Goal: Task Accomplishment & Management: Manage account settings

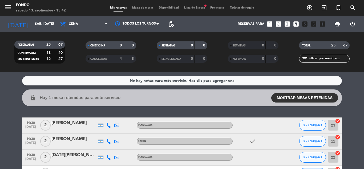
scroll to position [230, 0]
click at [355, 106] on collapsable-reservations "lock Hay 1 mesa retenidas para este servicio MOSTRAR MESAS RETENIDAS 22:00 2 PL…" at bounding box center [182, 97] width 364 height 17
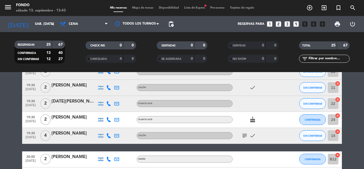
scroll to position [0, 0]
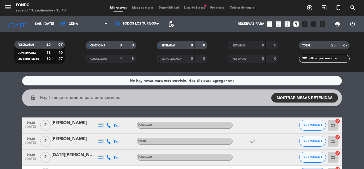
click at [109, 125] on icon at bounding box center [108, 125] width 5 height 5
click at [102, 117] on span "Copiar" at bounding box center [104, 117] width 11 height 6
click at [110, 142] on icon at bounding box center [108, 141] width 5 height 5
click at [101, 132] on span "Copiar" at bounding box center [104, 133] width 11 height 6
click at [109, 158] on icon at bounding box center [108, 157] width 5 height 5
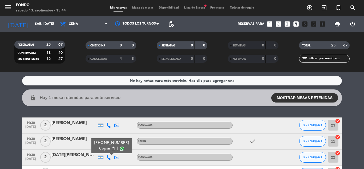
click at [106, 148] on span "Copiar" at bounding box center [104, 149] width 11 height 6
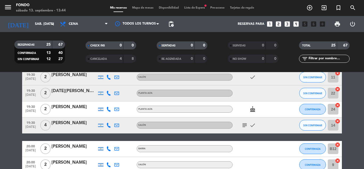
scroll to position [75, 0]
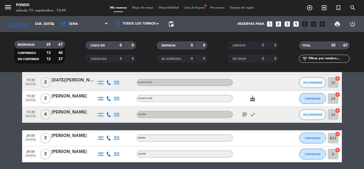
click at [108, 99] on icon at bounding box center [108, 98] width 5 height 5
click at [106, 91] on span "Copiar" at bounding box center [104, 90] width 11 height 6
click at [109, 114] on icon at bounding box center [108, 114] width 5 height 5
click at [106, 106] on span "Copiar" at bounding box center [104, 106] width 11 height 6
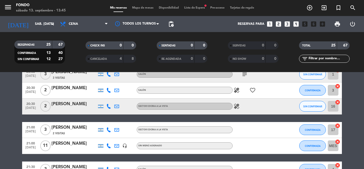
scroll to position [192, 0]
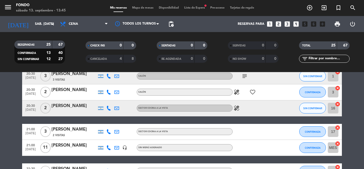
click at [352, 97] on bookings-row "19:30 [DATE] 2 [PERSON_NAME] PLANTA ALTA SIN CONFIRMAR 23 cancel 19:30 [DATE] 2…" at bounding box center [182, 147] width 364 height 445
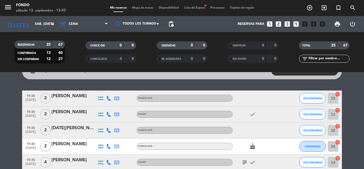
scroll to position [43, 0]
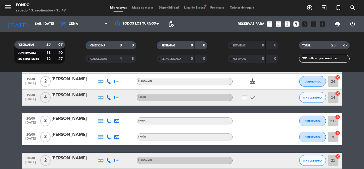
scroll to position [85, 0]
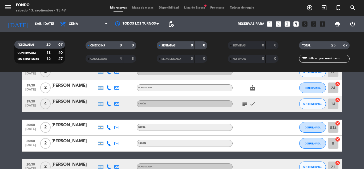
click at [280, 23] on icon "looks_two" at bounding box center [278, 24] width 7 height 7
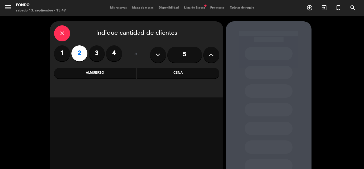
click at [179, 76] on div "Cena" at bounding box center [178, 73] width 82 height 11
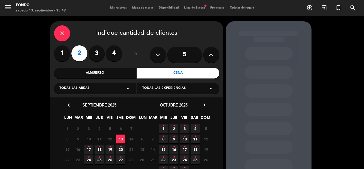
click at [121, 139] on span "13" at bounding box center [120, 138] width 9 height 9
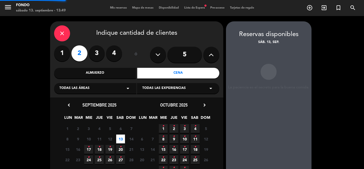
scroll to position [21, 0]
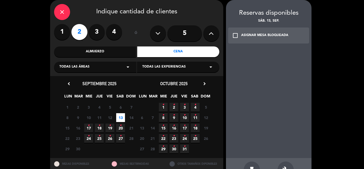
type textarea "u"
click at [284, 165] on div "build" at bounding box center [286, 169] width 16 height 16
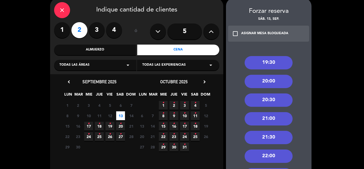
click at [272, 85] on div "20:00" at bounding box center [269, 81] width 48 height 13
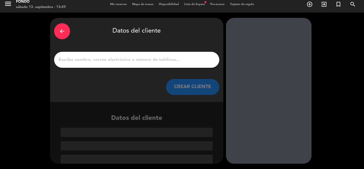
scroll to position [3, 0]
click at [161, 57] on input "Página Completa" at bounding box center [136, 59] width 157 height 7
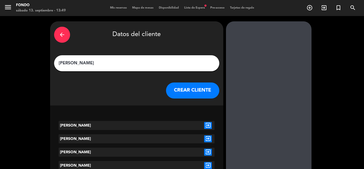
type input "[PERSON_NAME]"
click at [209, 125] on icon "exit_to_app" at bounding box center [208, 125] width 8 height 7
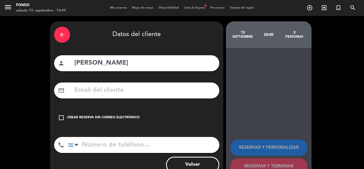
click at [61, 117] on icon "check_box_outline_blank" at bounding box center [61, 117] width 6 height 6
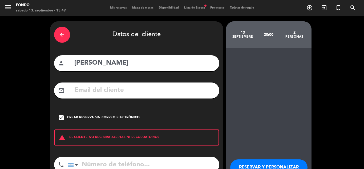
click at [257, 116] on div "RESERVAR Y PERSONALIZAR RESERVAR Y TERMINAR" at bounding box center [269, 124] width 86 height 152
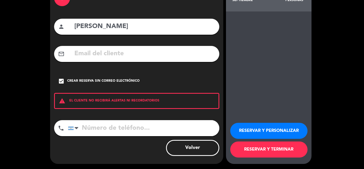
scroll to position [37, 0]
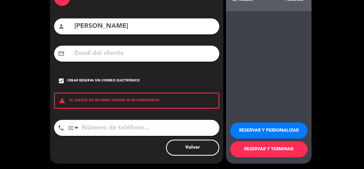
click at [260, 149] on button "RESERVAR Y TERMINAR" at bounding box center [268, 149] width 77 height 16
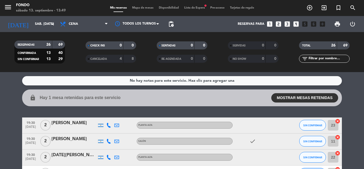
click at [355, 78] on service-notes "No hay notas para este servicio. Haz clic para agregar una" at bounding box center [182, 80] width 364 height 9
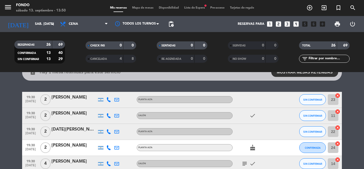
scroll to position [9, 0]
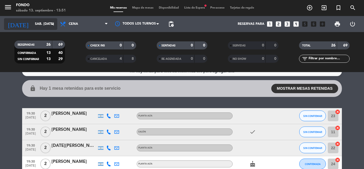
click at [33, 20] on input "sáb. [DATE]" at bounding box center [54, 23] width 45 height 9
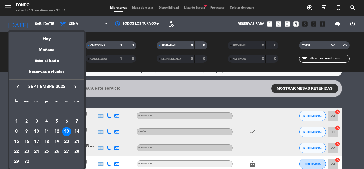
click at [38, 142] on div "17" at bounding box center [36, 141] width 9 height 9
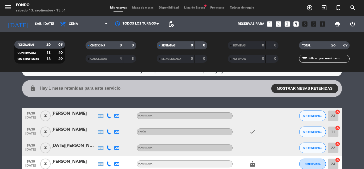
type input "mié. [DATE]"
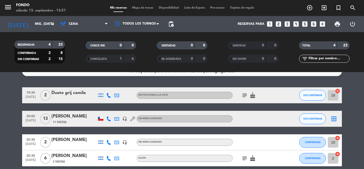
click at [244, 157] on icon "subject" at bounding box center [245, 158] width 6 height 6
click at [359, 118] on bookings-row "19:30 [DATE] 2 Duete grij camila SECTOR COCINA A LA VISTA subject cake SIN CONF…" at bounding box center [182, 126] width 364 height 79
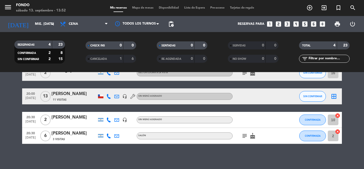
scroll to position [33, 0]
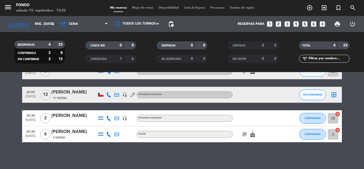
click at [85, 133] on div "[PERSON_NAME]" at bounding box center [73, 131] width 45 height 7
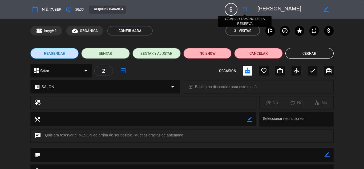
click at [245, 9] on icon "fullscreen" at bounding box center [245, 9] width 6 height 6
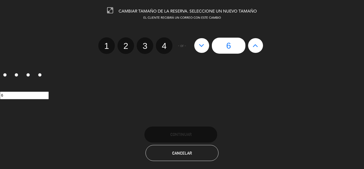
click at [258, 43] on icon at bounding box center [256, 45] width 6 height 9
type input "7"
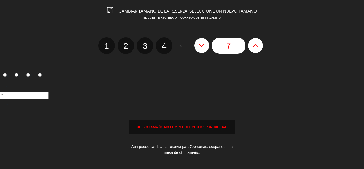
click at [258, 43] on icon at bounding box center [256, 45] width 6 height 9
type input "8"
click at [268, 126] on div "EL CLIENTE RECIBIRÁ UN CORREO CON ESTE CAMBIO 1 2 3 4 - or - 8 1 2 3 4 8 NUEVO …" at bounding box center [182, 93] width 372 height 155
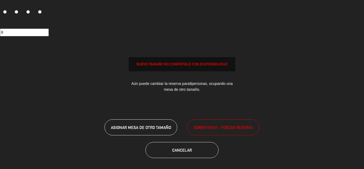
scroll to position [63, 0]
click at [233, 128] on span "SOBREVENTA - FORZAR RESERVA" at bounding box center [223, 127] width 59 height 6
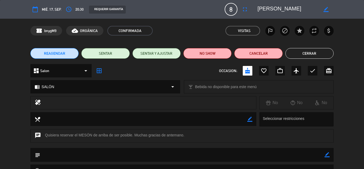
click at [308, 55] on button "Cerrar" at bounding box center [310, 53] width 48 height 11
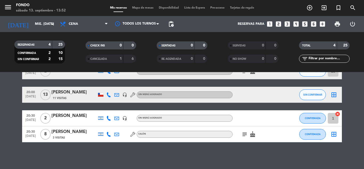
click at [357, 102] on bookings-row "19:30 [DATE] 2 Duete grij camila SECTOR COCINA A LA VISTA subject cake SIN CONF…" at bounding box center [182, 102] width 364 height 79
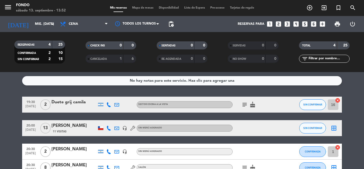
scroll to position [11, 0]
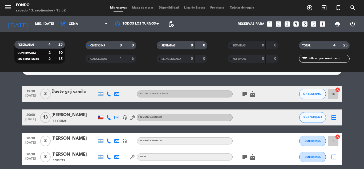
click at [247, 94] on icon "subject" at bounding box center [245, 94] width 6 height 6
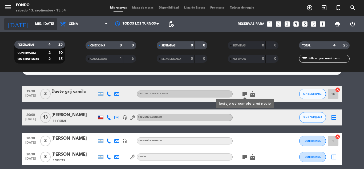
click at [40, 28] on input "mié. [DATE]" at bounding box center [54, 23] width 45 height 9
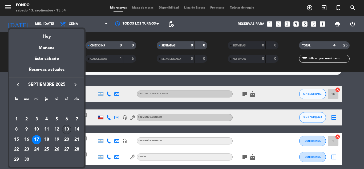
click at [67, 129] on div "13" at bounding box center [66, 129] width 9 height 9
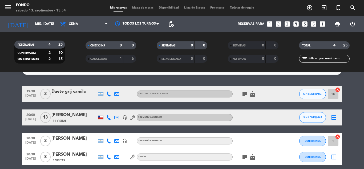
type input "sáb. [DATE]"
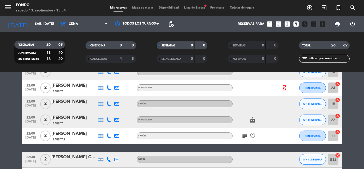
scroll to position [405, 0]
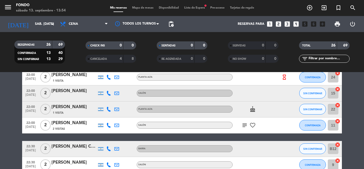
click at [246, 125] on icon "subject" at bounding box center [245, 125] width 6 height 6
click at [76, 120] on div "[PERSON_NAME]" at bounding box center [73, 122] width 45 height 7
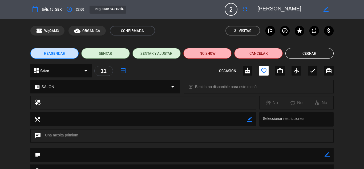
click at [325, 154] on icon "border_color" at bounding box center [327, 154] width 5 height 5
click at [276, 157] on textarea at bounding box center [182, 155] width 284 height 14
type textarea "padre [PERSON_NAME], MESA 1"
click at [326, 154] on icon at bounding box center [327, 154] width 5 height 5
drag, startPoint x: 306, startPoint y: 51, endPoint x: 303, endPoint y: 50, distance: 3.2
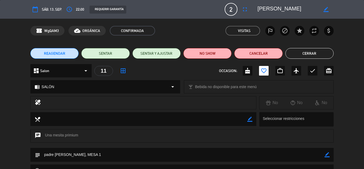
click at [303, 50] on button "Cerrar" at bounding box center [310, 53] width 48 height 11
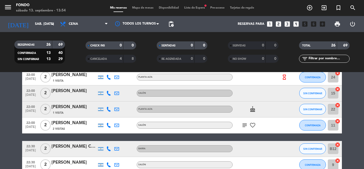
click at [108, 149] on icon at bounding box center [108, 148] width 5 height 5
click at [100, 140] on span "Copiar" at bounding box center [104, 140] width 11 height 6
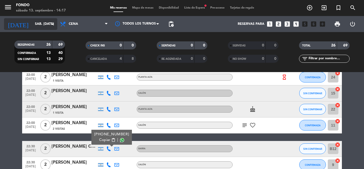
click at [39, 22] on input "sáb. [DATE]" at bounding box center [54, 23] width 45 height 9
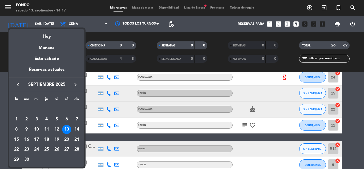
click at [74, 83] on icon "keyboard_arrow_right" at bounding box center [75, 84] width 6 height 6
click at [149, 66] on div at bounding box center [182, 84] width 364 height 169
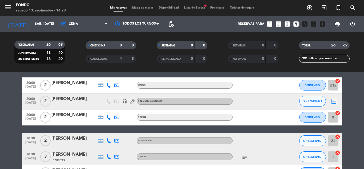
scroll to position [128, 0]
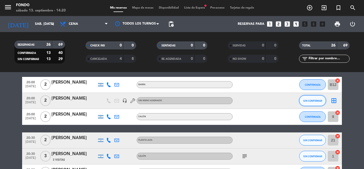
click at [307, 101] on span "SIN CONFIRMAR" at bounding box center [312, 100] width 19 height 3
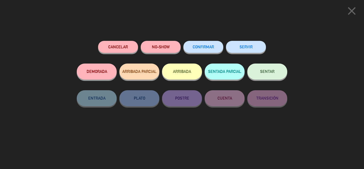
click at [199, 47] on span "CONFIRMAR" at bounding box center [203, 47] width 21 height 5
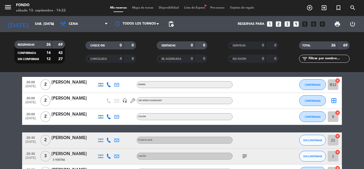
click at [279, 23] on icon "looks_two" at bounding box center [278, 24] width 7 height 7
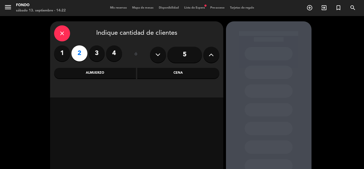
click at [166, 72] on div "Cena" at bounding box center [178, 73] width 82 height 11
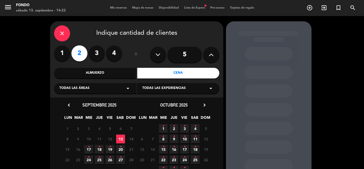
click at [172, 137] on span "9 •" at bounding box center [174, 138] width 9 height 9
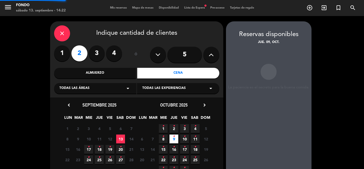
scroll to position [21, 0]
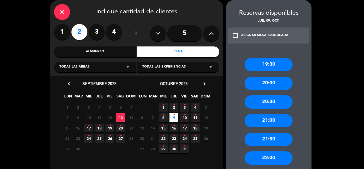
click at [266, 113] on div "19:30 20:00 20:30 21:00 21:30 22:00 22:30" at bounding box center [269, 117] width 86 height 141
click at [258, 121] on div "21:00" at bounding box center [269, 120] width 48 height 13
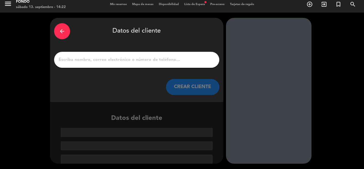
click at [169, 63] on input "Página Completa" at bounding box center [136, 59] width 157 height 7
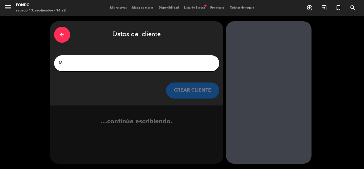
scroll to position [0, 0]
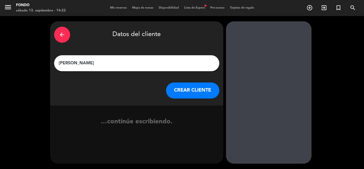
type input "[PERSON_NAME]"
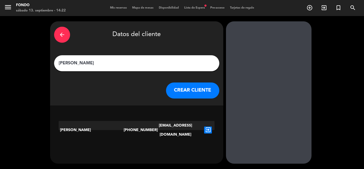
click at [209, 90] on button "CREAR CLIENTE" at bounding box center [192, 90] width 53 height 16
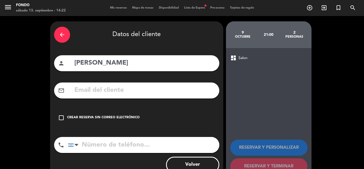
click at [66, 37] on div "arrow_back" at bounding box center [62, 35] width 16 height 16
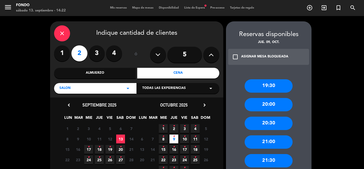
click at [274, 141] on div "21:00" at bounding box center [269, 141] width 48 height 13
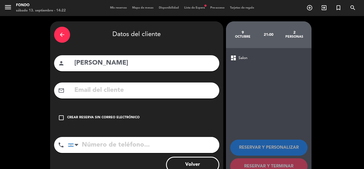
click at [107, 89] on input "text" at bounding box center [145, 90] width 142 height 11
paste input "[EMAIL_ADDRESS][DOMAIN_NAME]"
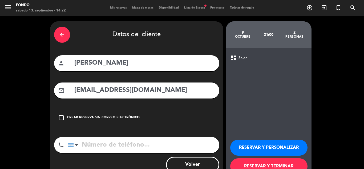
type input "[EMAIL_ADDRESS][DOMAIN_NAME]"
click at [137, 144] on input "tel" at bounding box center [143, 145] width 151 height 16
paste input "[PHONE_NUMBER]"
type input "[PHONE_NUMBER]"
click at [270, 167] on button "RESERVAR Y TERMINAR" at bounding box center [268, 166] width 77 height 16
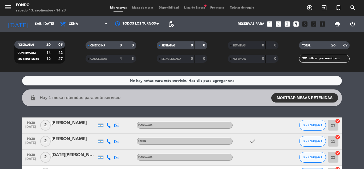
click at [352, 88] on div "No hay notas para este servicio. Haz clic para agregar una lock Hay 1 mesa rete…" at bounding box center [182, 120] width 364 height 97
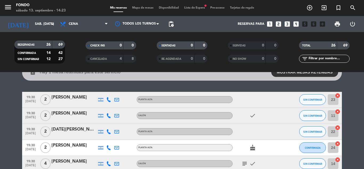
scroll to position [43, 0]
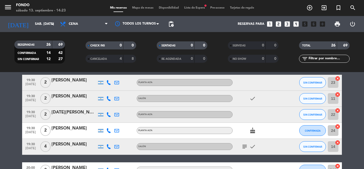
click at [75, 142] on div "[PERSON_NAME]" at bounding box center [73, 144] width 45 height 7
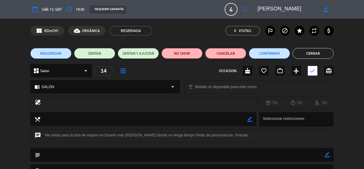
click at [217, 51] on button "Cancelar" at bounding box center [225, 53] width 41 height 11
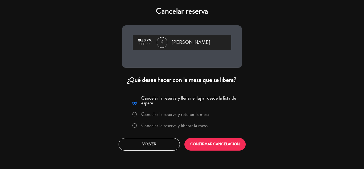
click at [179, 114] on label "Cancelar la reserva y retener la mesa" at bounding box center [175, 114] width 68 height 5
click at [217, 147] on button "CONFIRMAR CANCELACIÓN" at bounding box center [214, 144] width 61 height 13
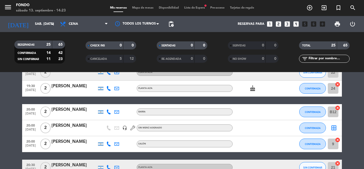
scroll to position [85, 0]
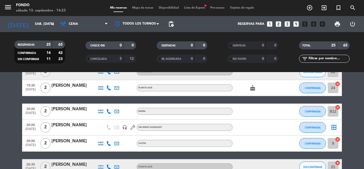
click at [92, 131] on div at bounding box center [73, 131] width 45 height 4
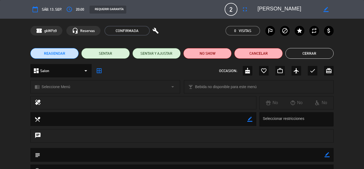
click at [327, 155] on icon "border_color" at bounding box center [327, 154] width 5 height 5
click at [311, 153] on textarea at bounding box center [182, 155] width 284 height 14
click at [327, 157] on icon at bounding box center [327, 154] width 5 height 5
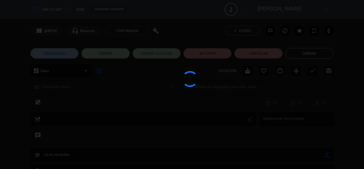
type textarea "no es recambio"
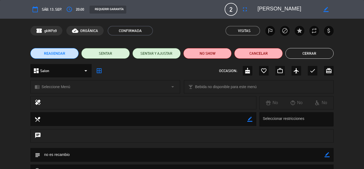
click at [302, 53] on button "Cerrar" at bounding box center [310, 53] width 48 height 11
click at [302, 53] on div "TOTAL 25 65" at bounding box center [324, 47] width 71 height 13
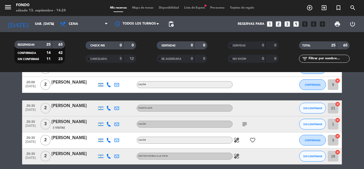
scroll to position [149, 0]
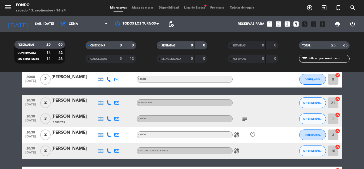
click at [109, 103] on icon at bounding box center [108, 102] width 5 height 5
click at [101, 95] on span "Copiar" at bounding box center [104, 94] width 11 height 6
click at [108, 119] on icon at bounding box center [108, 118] width 5 height 5
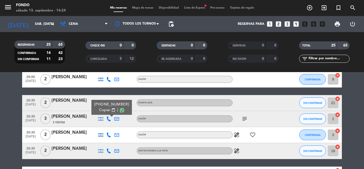
click at [105, 109] on span "Copiar" at bounding box center [104, 110] width 11 height 6
drag, startPoint x: 244, startPoint y: 117, endPoint x: 238, endPoint y: 117, distance: 6.1
click at [238, 117] on div "subject" at bounding box center [257, 119] width 48 height 16
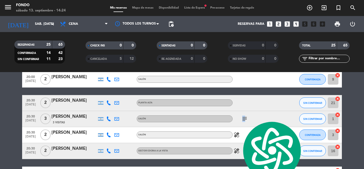
click at [244, 116] on icon "subject" at bounding box center [245, 118] width 6 height 6
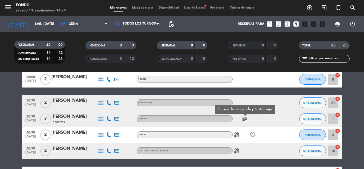
click at [87, 118] on div "[PERSON_NAME]" at bounding box center [73, 116] width 45 height 7
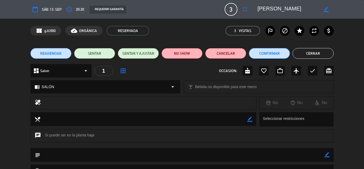
click at [326, 152] on icon "border_color" at bounding box center [327, 154] width 5 height 5
click at [305, 155] on textarea at bounding box center [182, 155] width 284 height 14
type textarea "pide visual a la cocina"
click at [328, 157] on icon at bounding box center [327, 154] width 5 height 5
click at [267, 55] on button "Confirmar" at bounding box center [269, 53] width 41 height 11
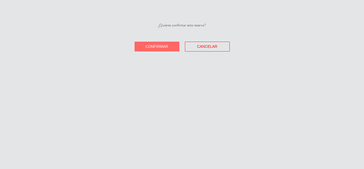
click at [169, 47] on button "Confirmar" at bounding box center [157, 47] width 45 height 10
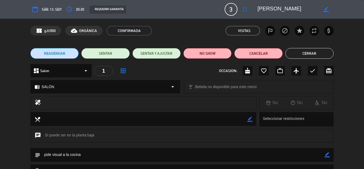
click at [305, 54] on button "Cerrar" at bounding box center [310, 53] width 48 height 11
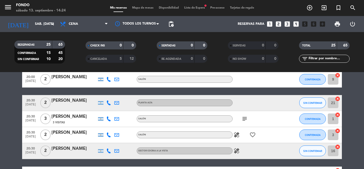
click at [109, 152] on icon at bounding box center [108, 150] width 5 height 5
click at [103, 142] on span "Copiar" at bounding box center [103, 142] width 11 height 6
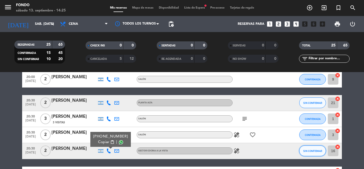
click at [304, 150] on span "SIN CONFIRMAR" at bounding box center [312, 150] width 19 height 3
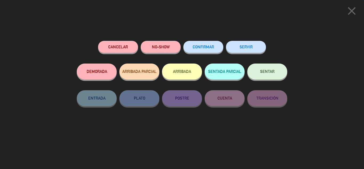
click at [199, 48] on span "CONFIRMAR" at bounding box center [203, 47] width 21 height 5
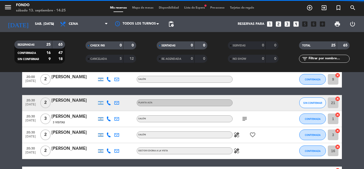
click at [238, 151] on icon "healing" at bounding box center [237, 150] width 6 height 6
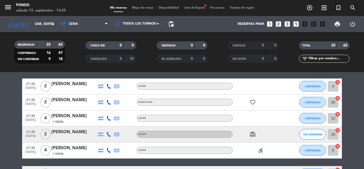
scroll to position [277, 0]
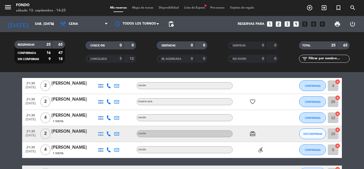
click at [109, 133] on icon at bounding box center [108, 133] width 5 height 5
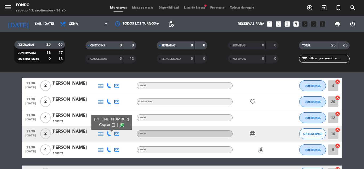
click at [106, 124] on span "Copiar" at bounding box center [104, 125] width 11 height 6
click at [307, 131] on button "SIN CONFIRMAR" at bounding box center [312, 133] width 27 height 11
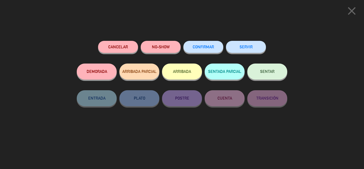
click at [216, 41] on div "CONFIRMAR" at bounding box center [203, 52] width 40 height 23
click at [210, 49] on span "CONFIRMAR" at bounding box center [203, 47] width 21 height 5
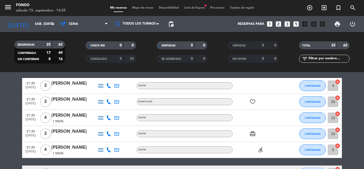
click at [363, 114] on bookings-row "19:30 [DATE] 2 [PERSON_NAME] PLANTA ALTA SIN CONFIRMAR 23 cancel 19:30 [DATE] 2…" at bounding box center [182, 62] width 364 height 445
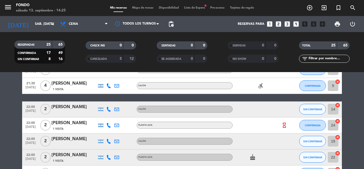
scroll to position [352, 0]
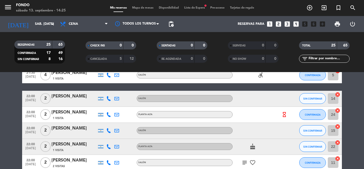
click at [110, 100] on icon at bounding box center [108, 98] width 5 height 5
click at [102, 90] on span "Copiar" at bounding box center [104, 90] width 11 height 6
click at [310, 98] on span "SIN CONFIRMAR" at bounding box center [312, 98] width 19 height 3
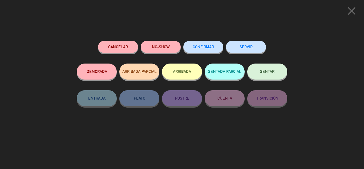
click at [205, 42] on button "CONFIRMAR" at bounding box center [203, 47] width 40 height 12
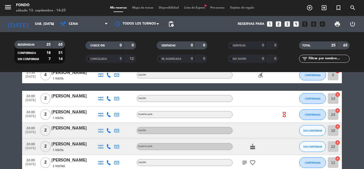
click at [110, 114] on icon at bounding box center [108, 114] width 5 height 5
click at [102, 106] on span "Copiar" at bounding box center [104, 106] width 11 height 6
click at [109, 129] on icon at bounding box center [108, 130] width 5 height 5
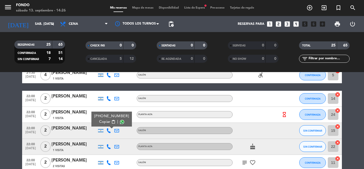
click at [102, 121] on span "Copiar" at bounding box center [104, 122] width 11 height 6
click at [305, 134] on button "SIN CONFIRMAR" at bounding box center [312, 130] width 27 height 11
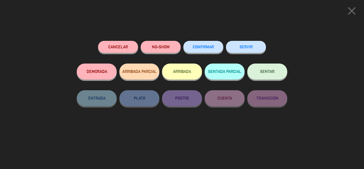
click at [213, 46] on span "CONFIRMAR" at bounding box center [203, 47] width 21 height 5
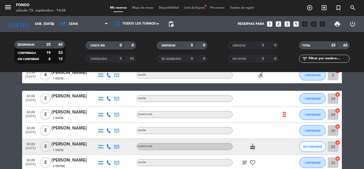
click at [109, 147] on icon at bounding box center [108, 146] width 5 height 5
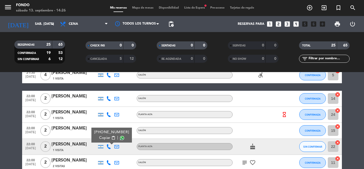
click at [103, 136] on span "Copiar" at bounding box center [104, 138] width 11 height 6
click at [109, 164] on icon at bounding box center [108, 162] width 5 height 5
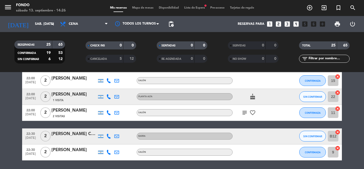
scroll to position [420, 0]
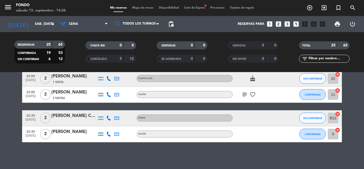
click at [110, 118] on icon at bounding box center [108, 117] width 5 height 5
click at [107, 109] on span "Copiar" at bounding box center [104, 109] width 11 height 6
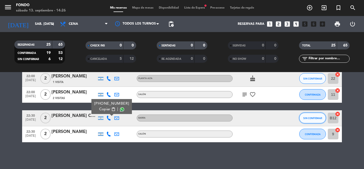
click at [318, 117] on span "SIN CONFIRMAR" at bounding box center [312, 118] width 19 height 3
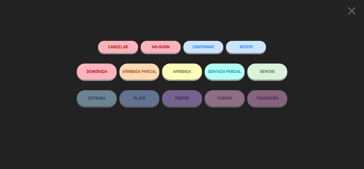
click at [204, 42] on button "CONFIRMAR" at bounding box center [203, 47] width 40 height 12
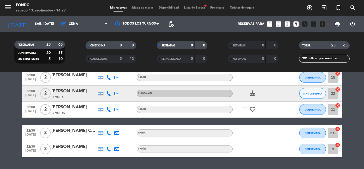
scroll to position [405, 0]
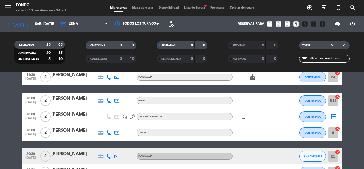
scroll to position [107, 0]
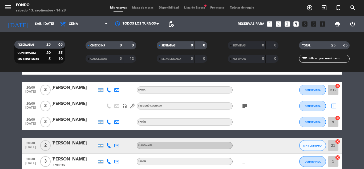
click at [84, 147] on div "[PERSON_NAME]" at bounding box center [73, 143] width 45 height 7
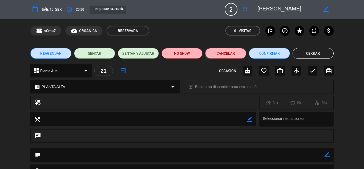
click at [237, 51] on button "Cancelar" at bounding box center [225, 53] width 41 height 11
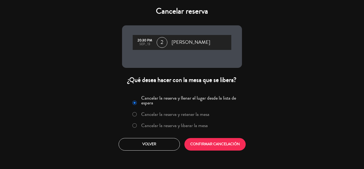
click at [180, 113] on label "Cancelar la reserva y retener la mesa" at bounding box center [175, 114] width 68 height 5
click at [207, 143] on button "CONFIRMAR CANCELACIÓN" at bounding box center [214, 144] width 61 height 13
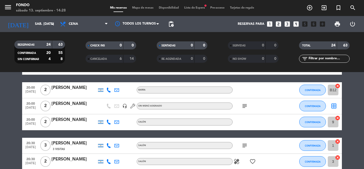
click at [109, 91] on icon at bounding box center [108, 89] width 5 height 5
click at [104, 82] on span "Copiar" at bounding box center [104, 81] width 11 height 6
